Goal: Transaction & Acquisition: Purchase product/service

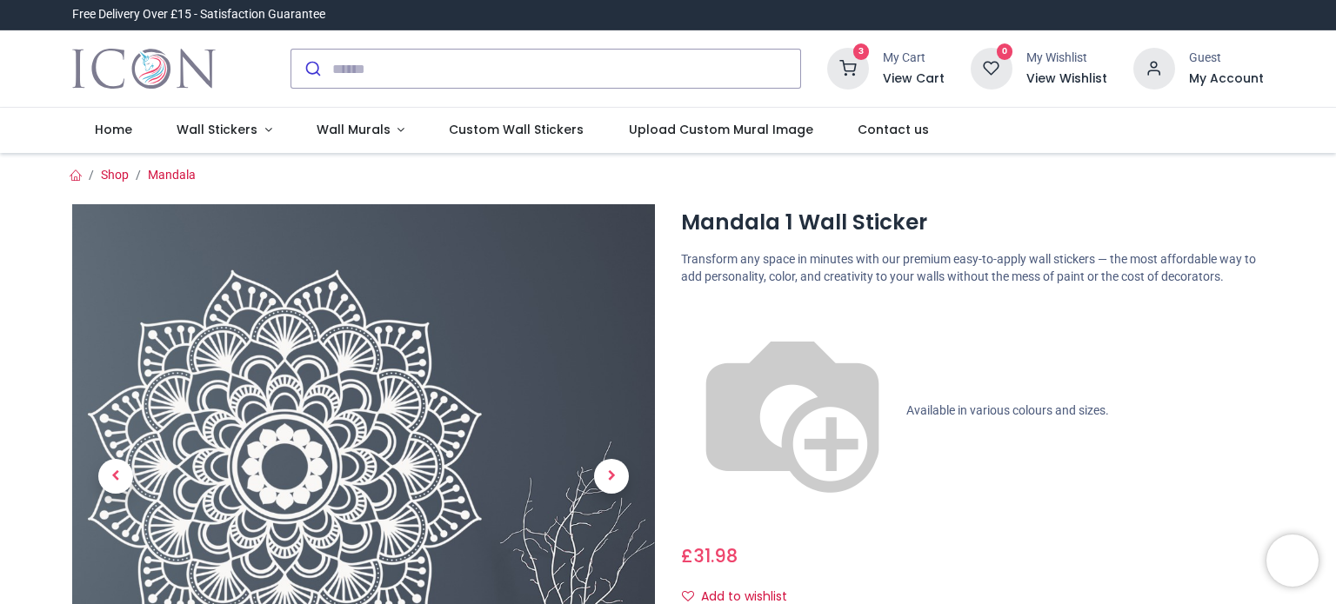
click at [856, 62] on icon at bounding box center [848, 69] width 42 height 42
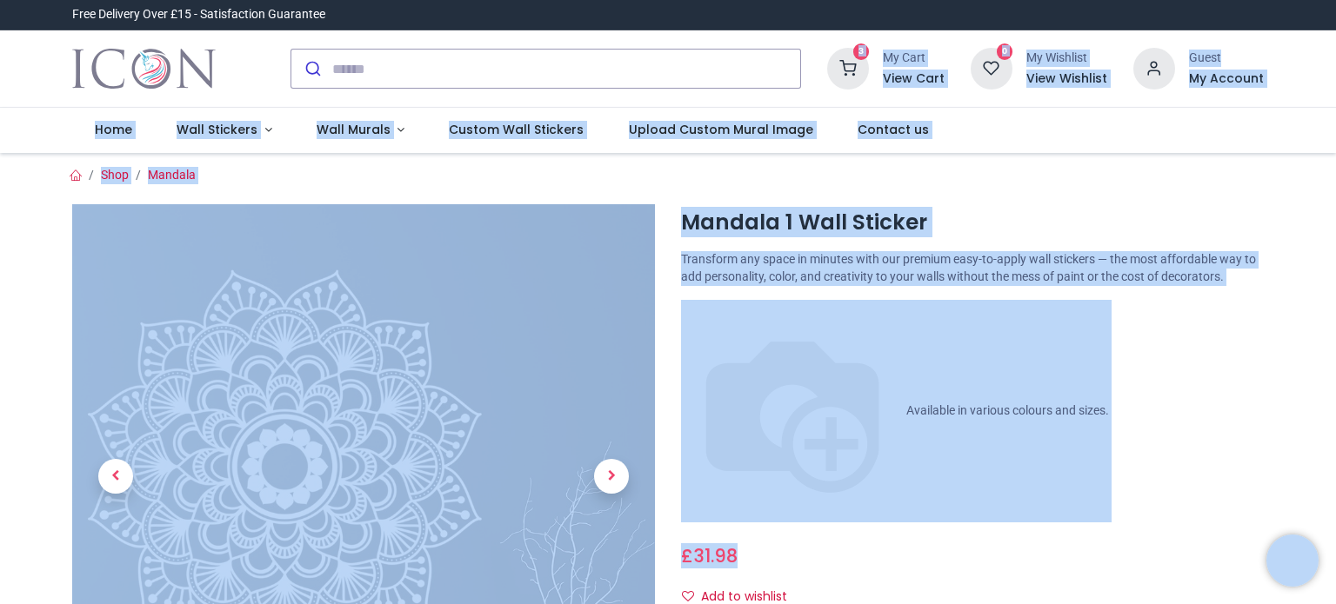
click at [907, 80] on h6 "View Cart" at bounding box center [914, 78] width 62 height 17
click at [909, 81] on h6 "View Cart" at bounding box center [914, 78] width 62 height 17
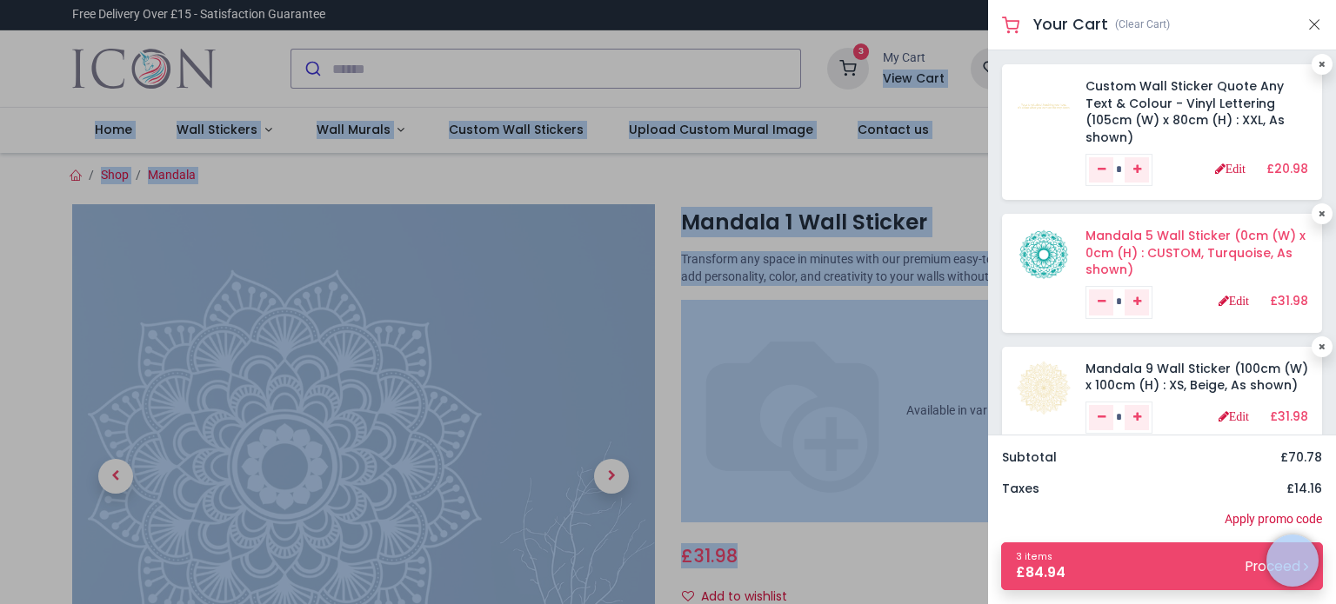
click at [1100, 233] on link "Mandala 5 Wall Sticker (0cm (W) x 0cm (H) : CUSTOM, Turquoise, As shown)" at bounding box center [1195, 252] width 220 height 51
click at [1102, 233] on link "Mandala 5 Wall Sticker (0cm (W) x 0cm (H) : CUSTOM, Turquoise, As shown)" at bounding box center [1195, 252] width 220 height 51
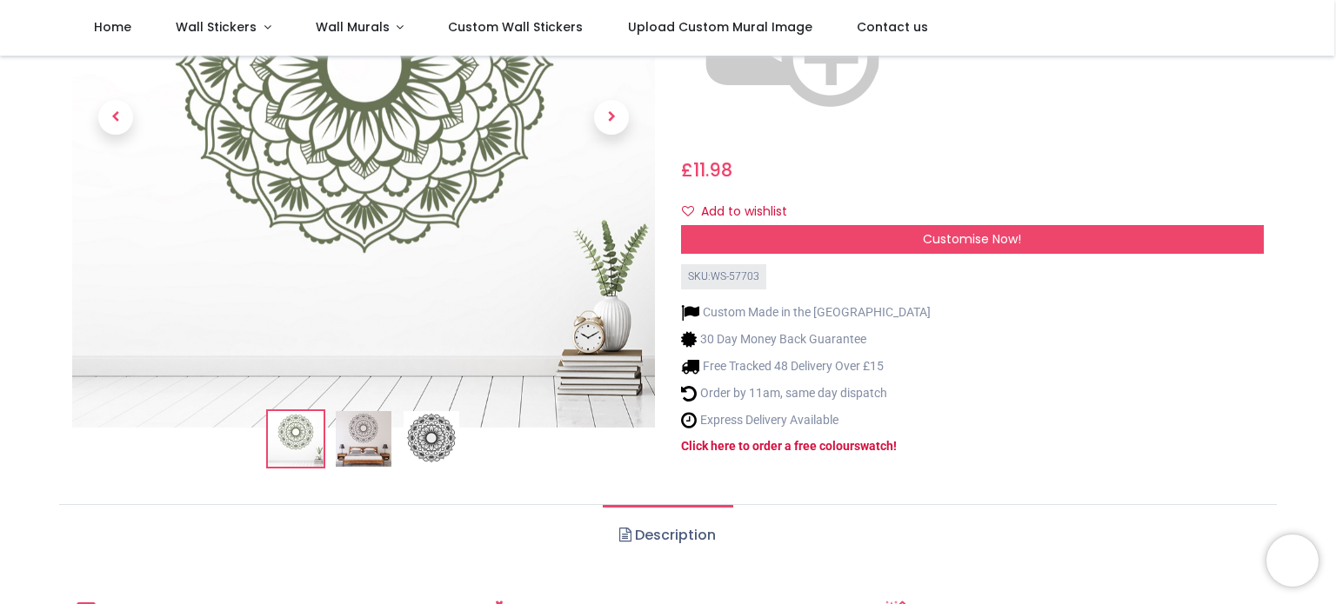
scroll to position [348, 0]
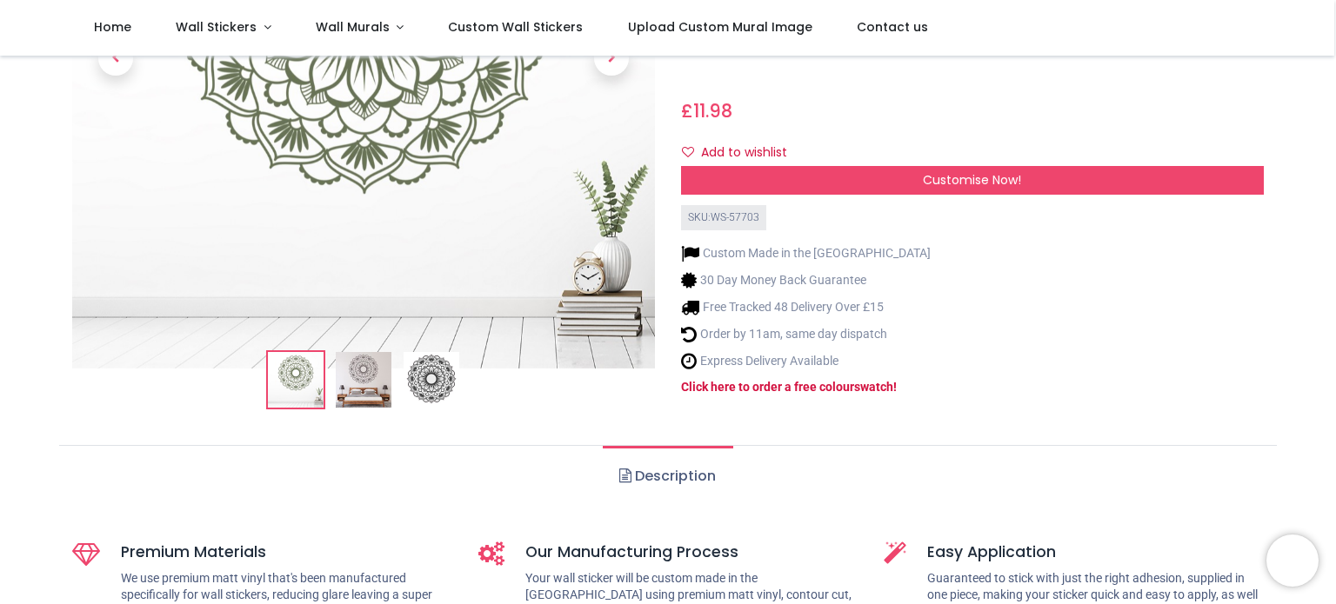
click at [372, 353] on img at bounding box center [364, 381] width 56 height 56
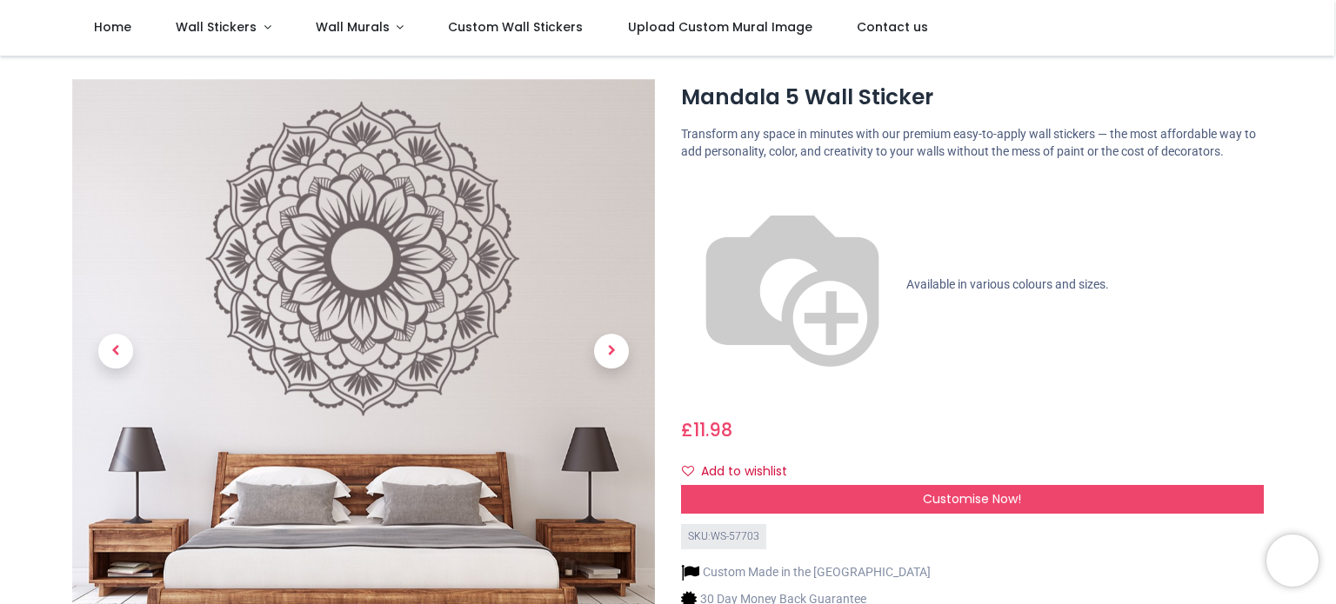
scroll to position [0, 0]
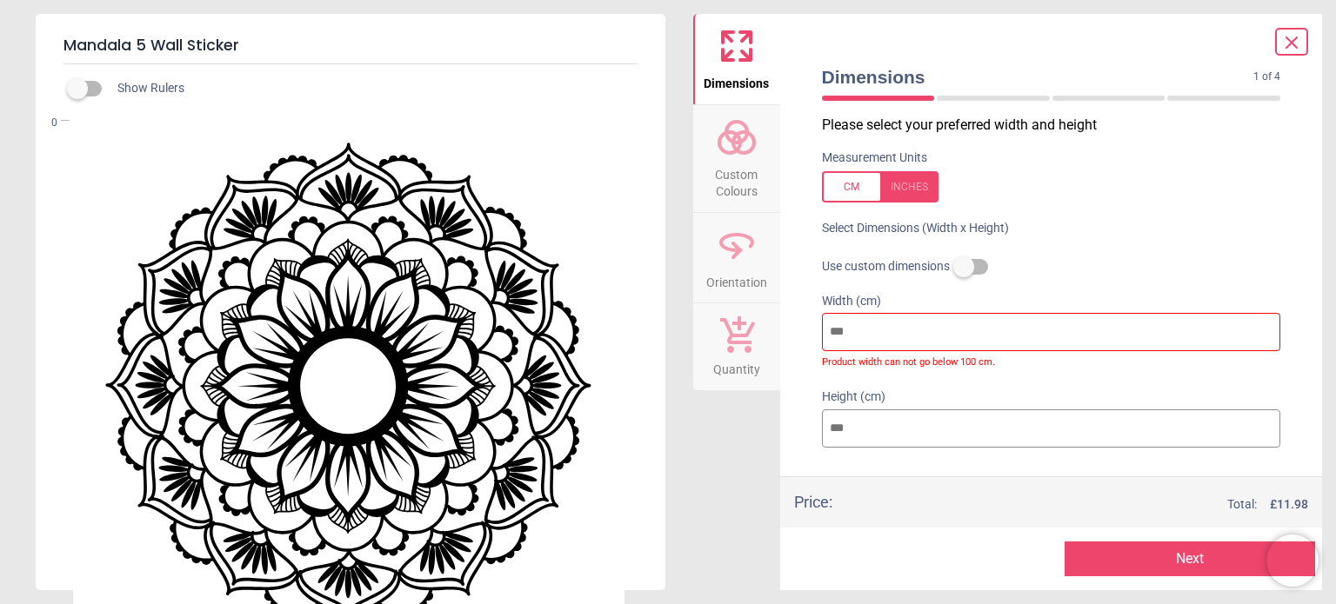
click at [732, 149] on icon at bounding box center [737, 138] width 42 height 42
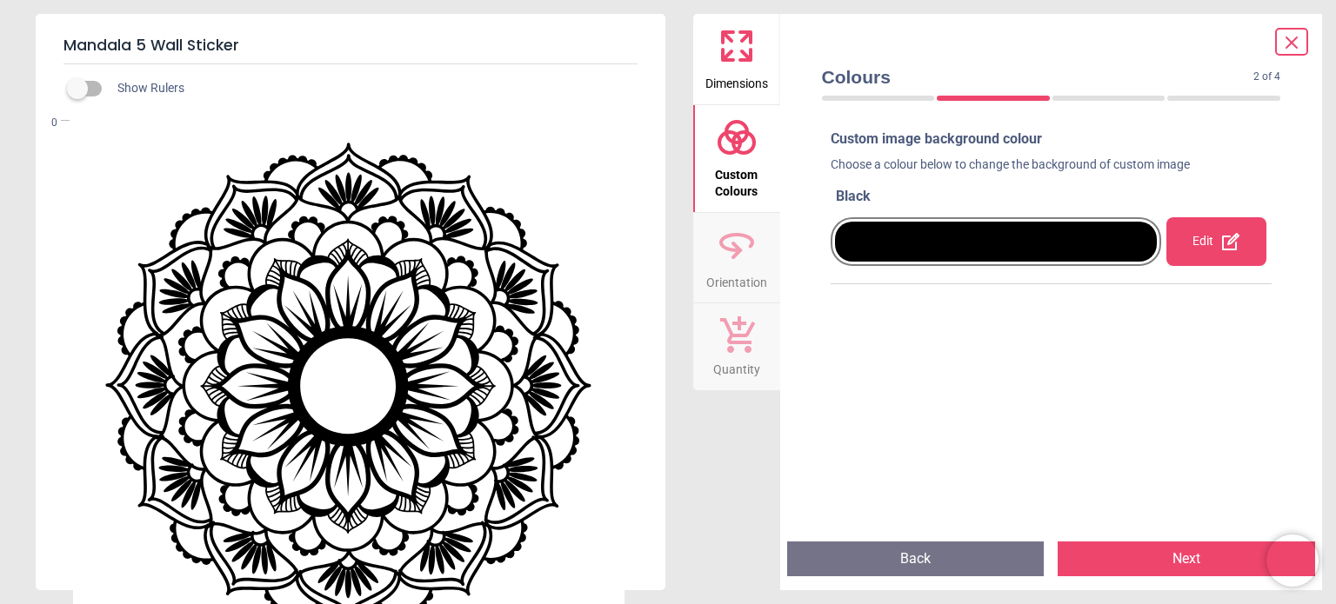
click at [1207, 244] on div "Edit" at bounding box center [1215, 241] width 99 height 49
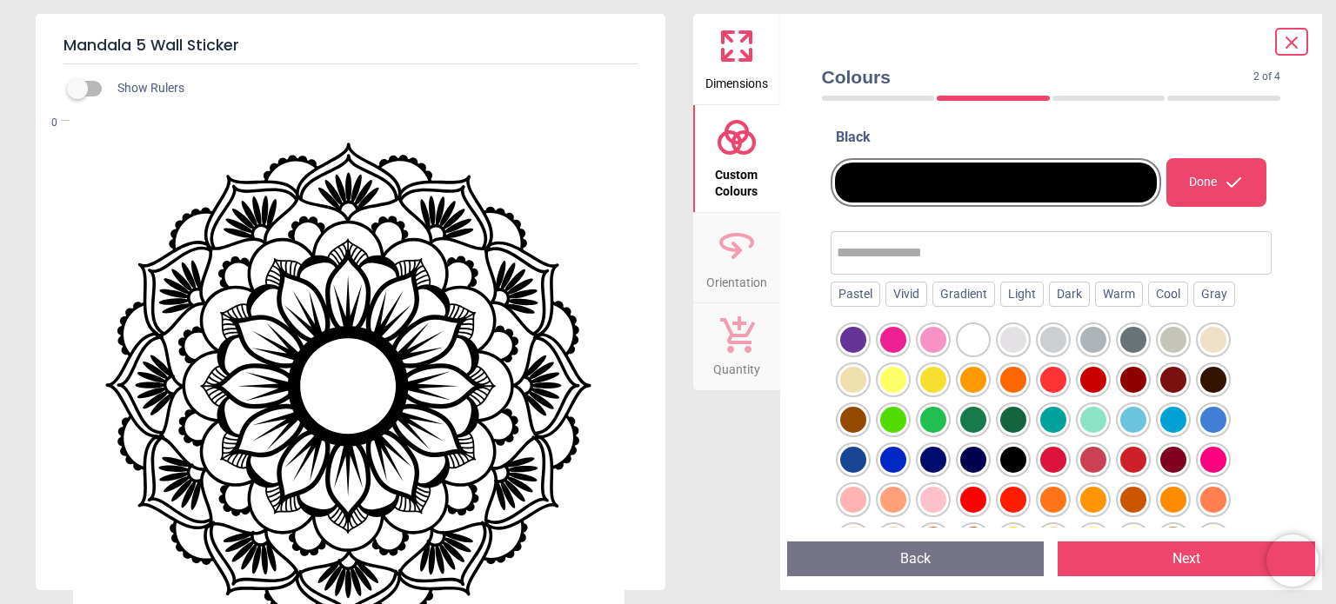
scroll to position [87, 0]
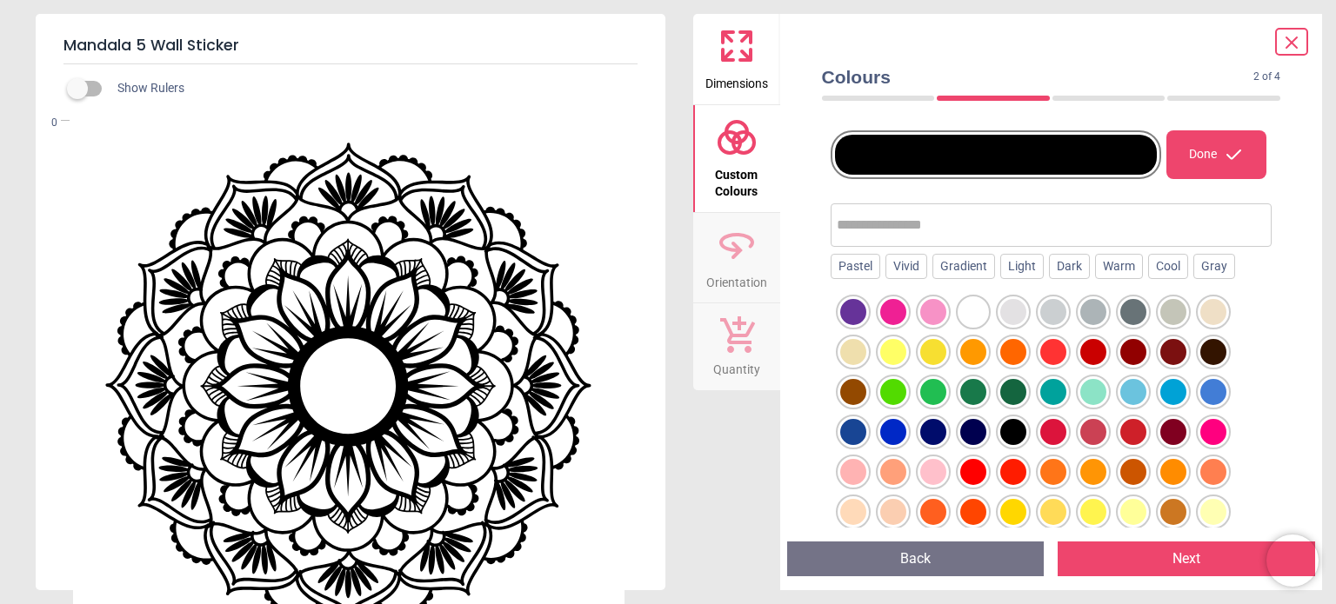
click at [1052, 390] on div at bounding box center [1053, 392] width 26 height 26
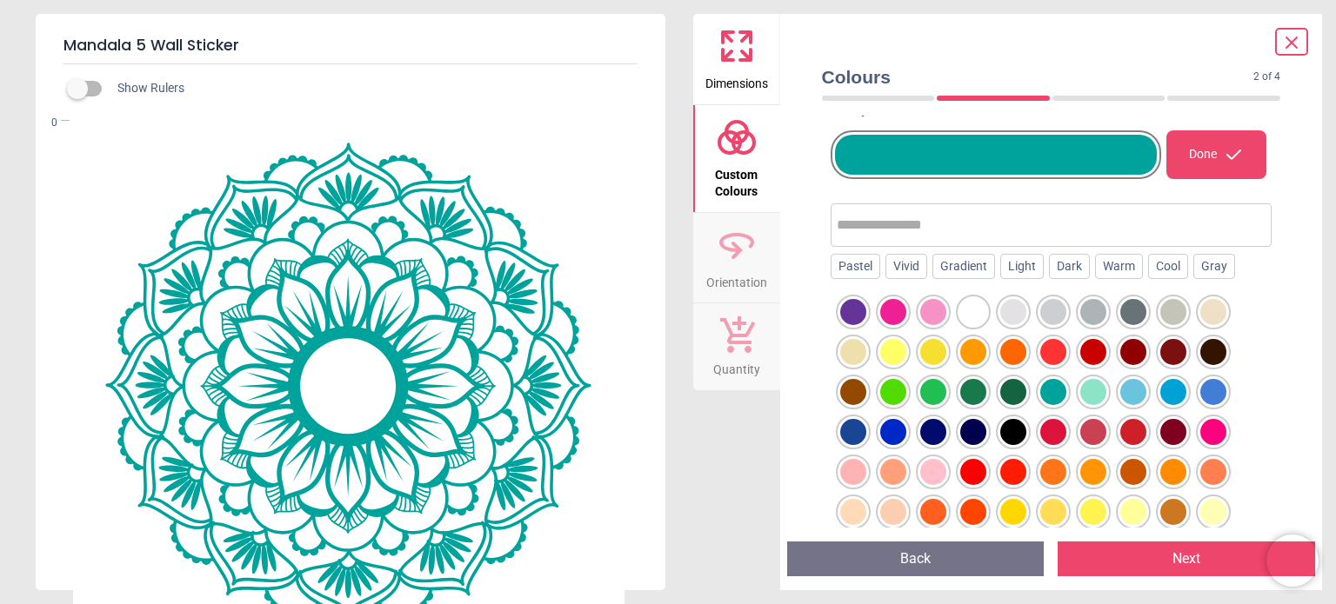
click at [1176, 564] on button "Next" at bounding box center [1185, 559] width 257 height 35
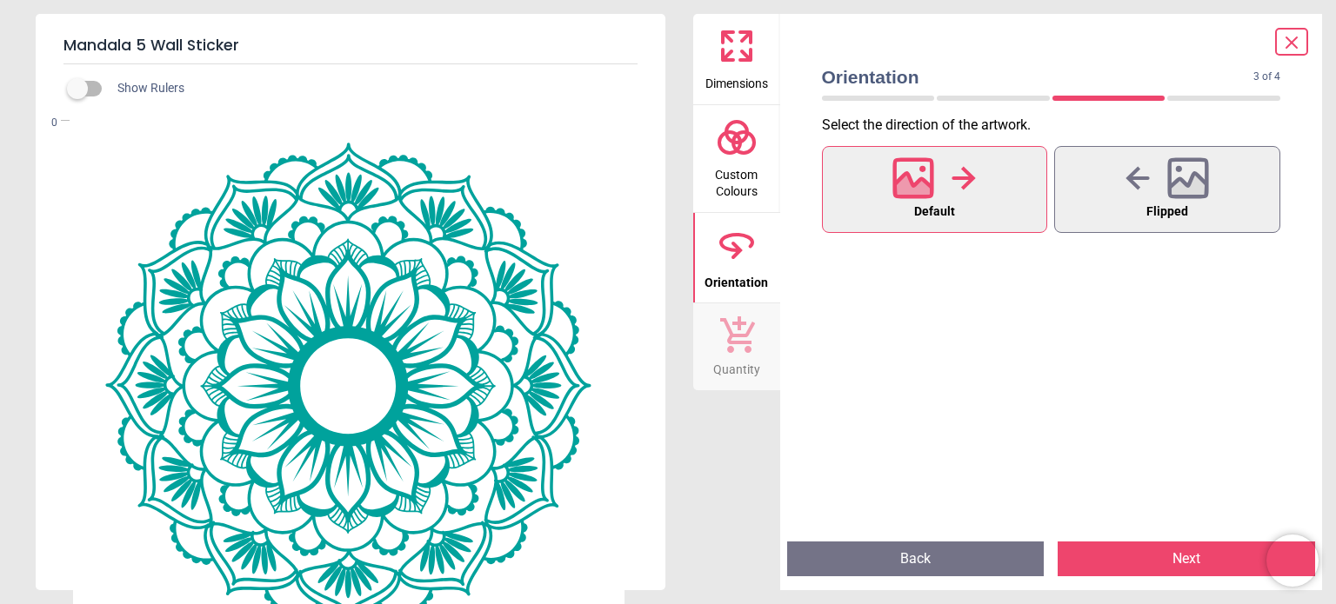
click at [1176, 564] on button "Next" at bounding box center [1185, 559] width 257 height 35
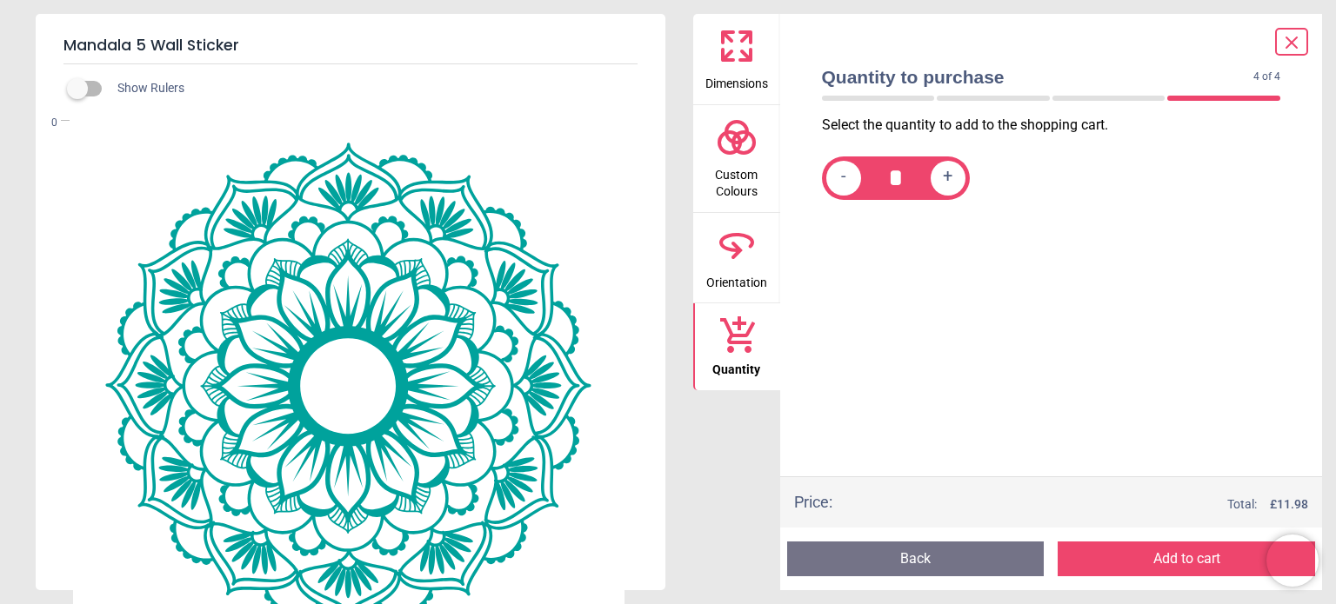
click at [1176, 564] on button "Add to cart" at bounding box center [1185, 559] width 257 height 35
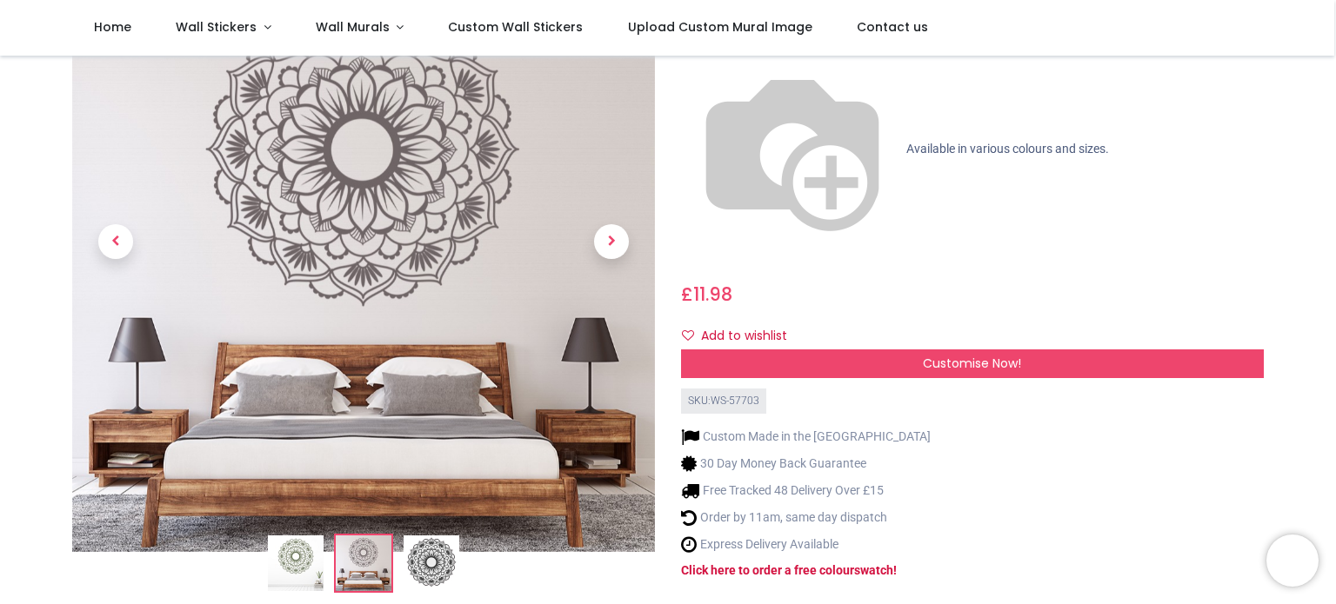
scroll to position [261, 0]
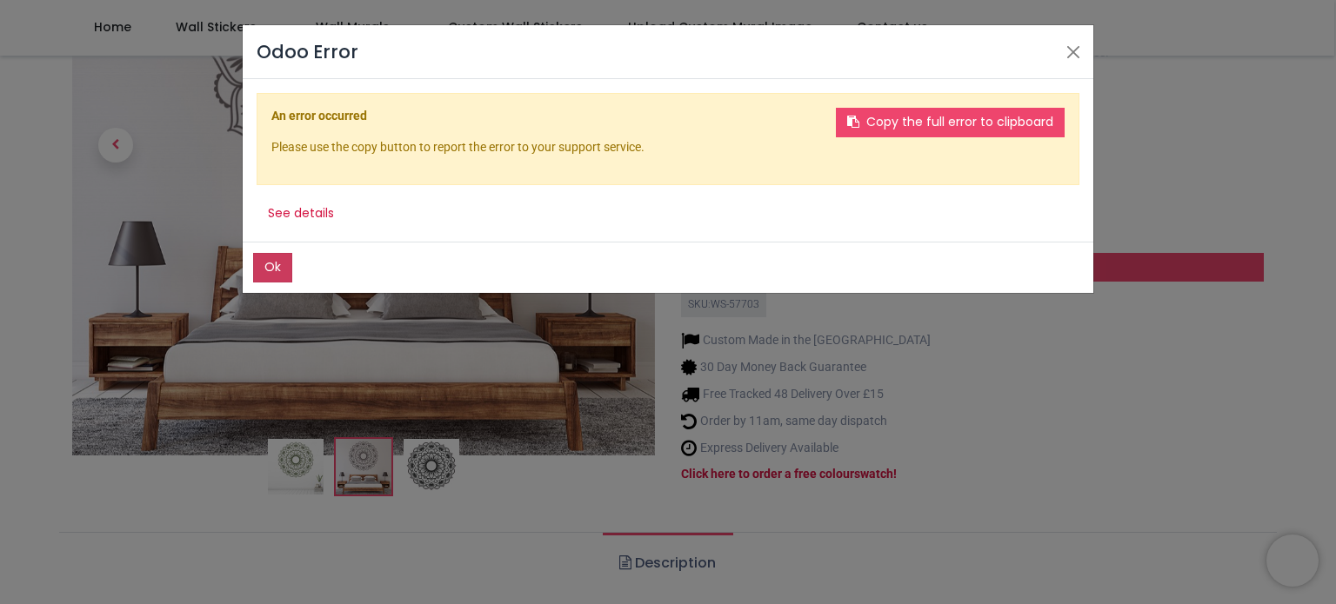
click at [271, 267] on button "Ok" at bounding box center [272, 268] width 39 height 30
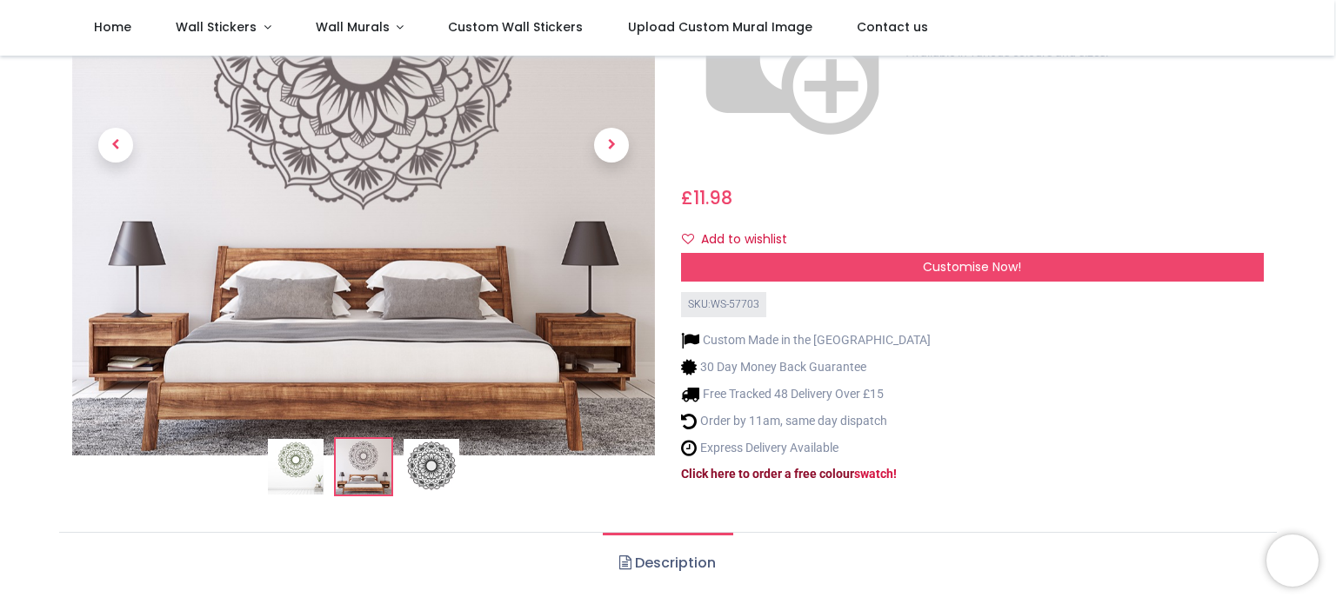
click at [744, 467] on strong "Click here to order a free colour" at bounding box center [767, 474] width 173 height 14
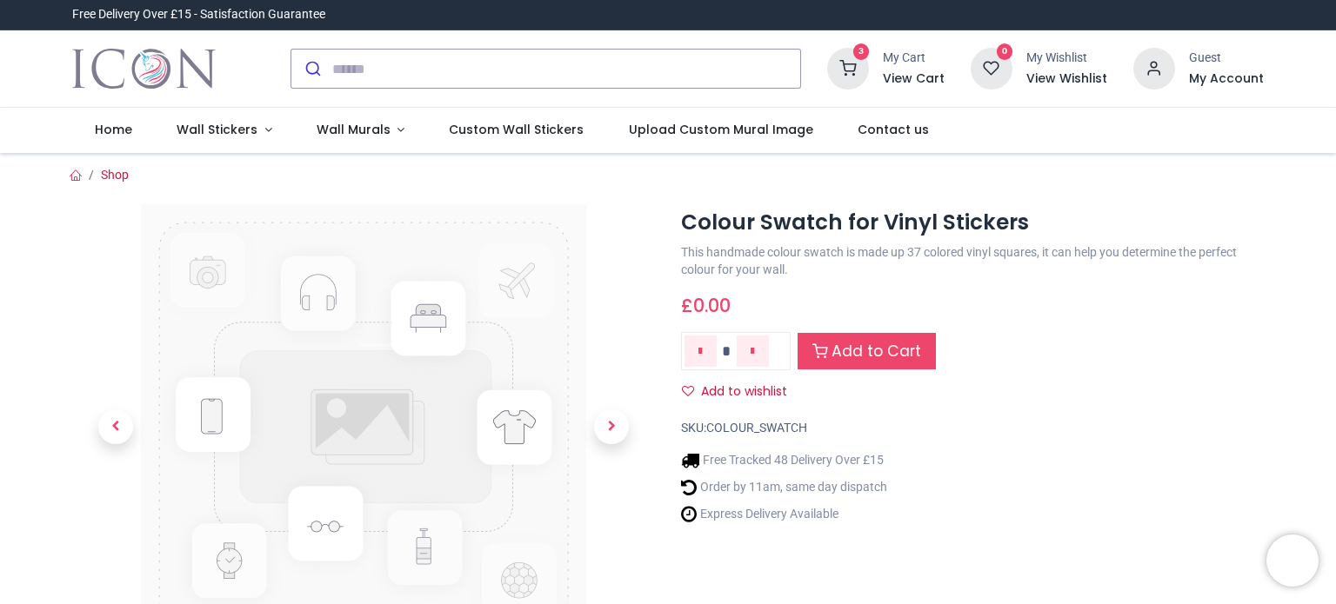
click at [907, 79] on h6 "View Cart" at bounding box center [914, 78] width 62 height 17
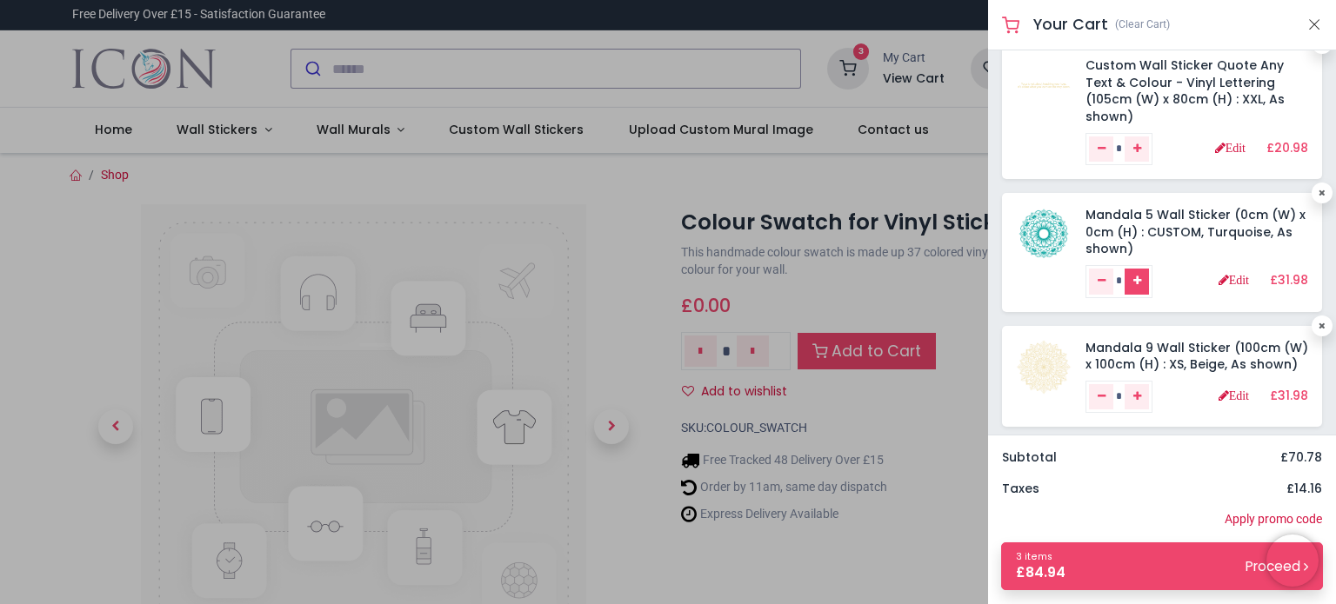
scroll to position [56, 0]
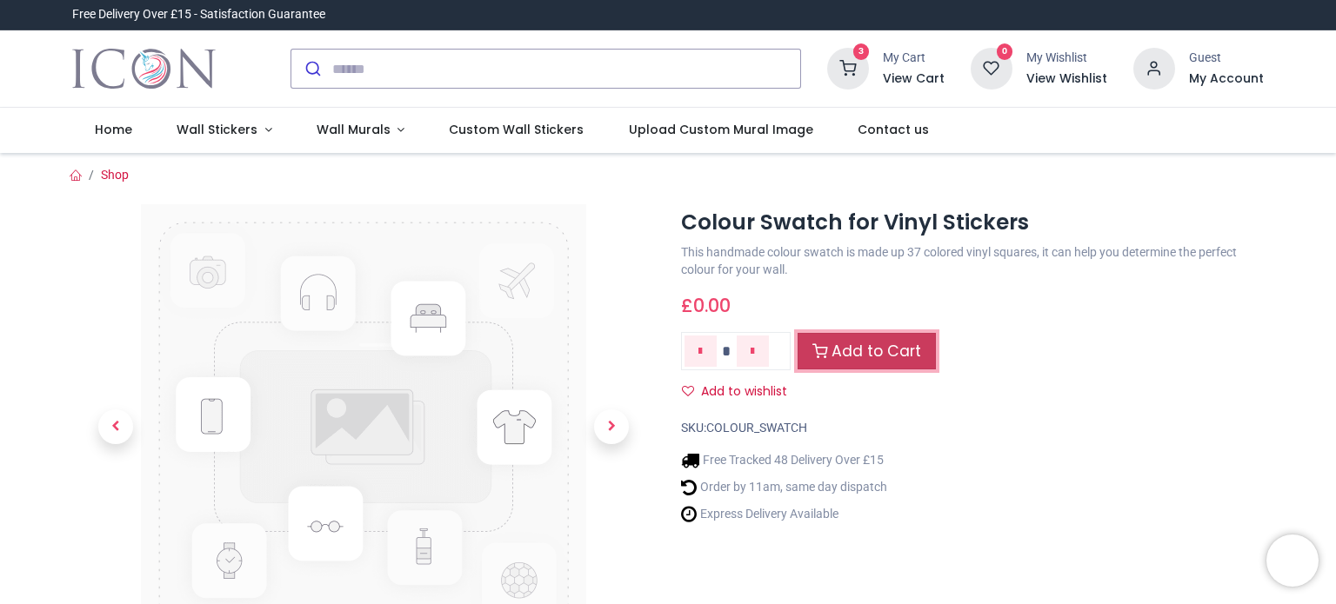
click at [866, 343] on link "Add to Cart" at bounding box center [866, 351] width 138 height 37
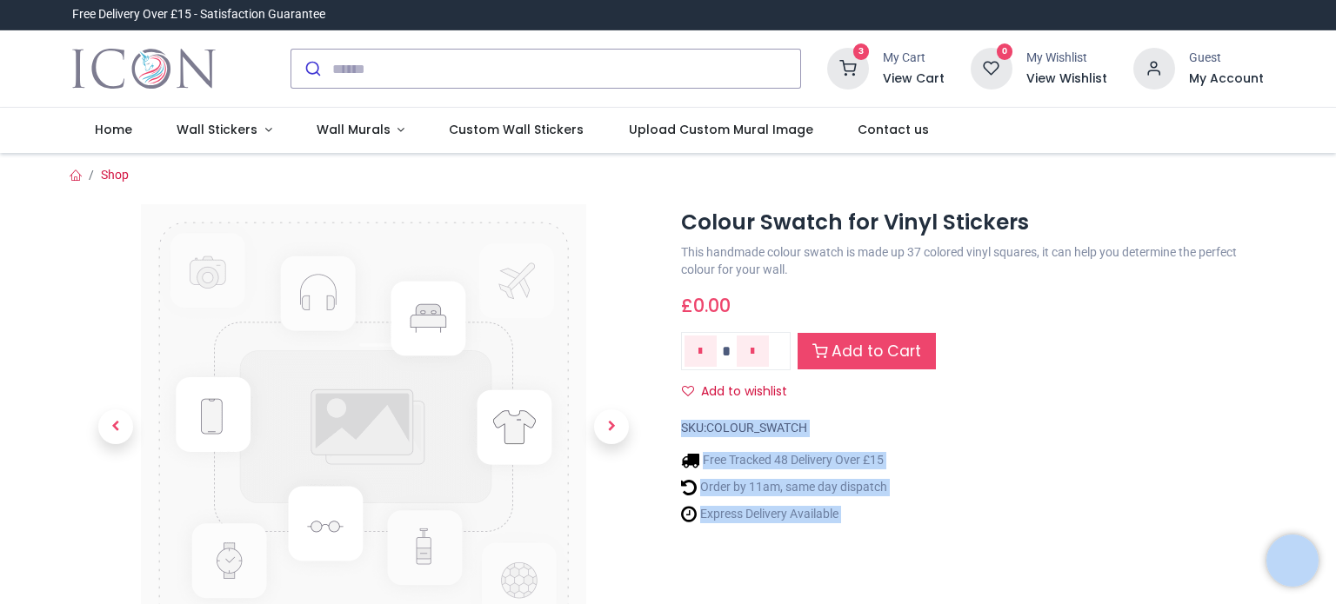
click at [868, 341] on div "Add to Cart" at bounding box center [866, 351] width 138 height 37
